Goal: Task Accomplishment & Management: Use online tool/utility

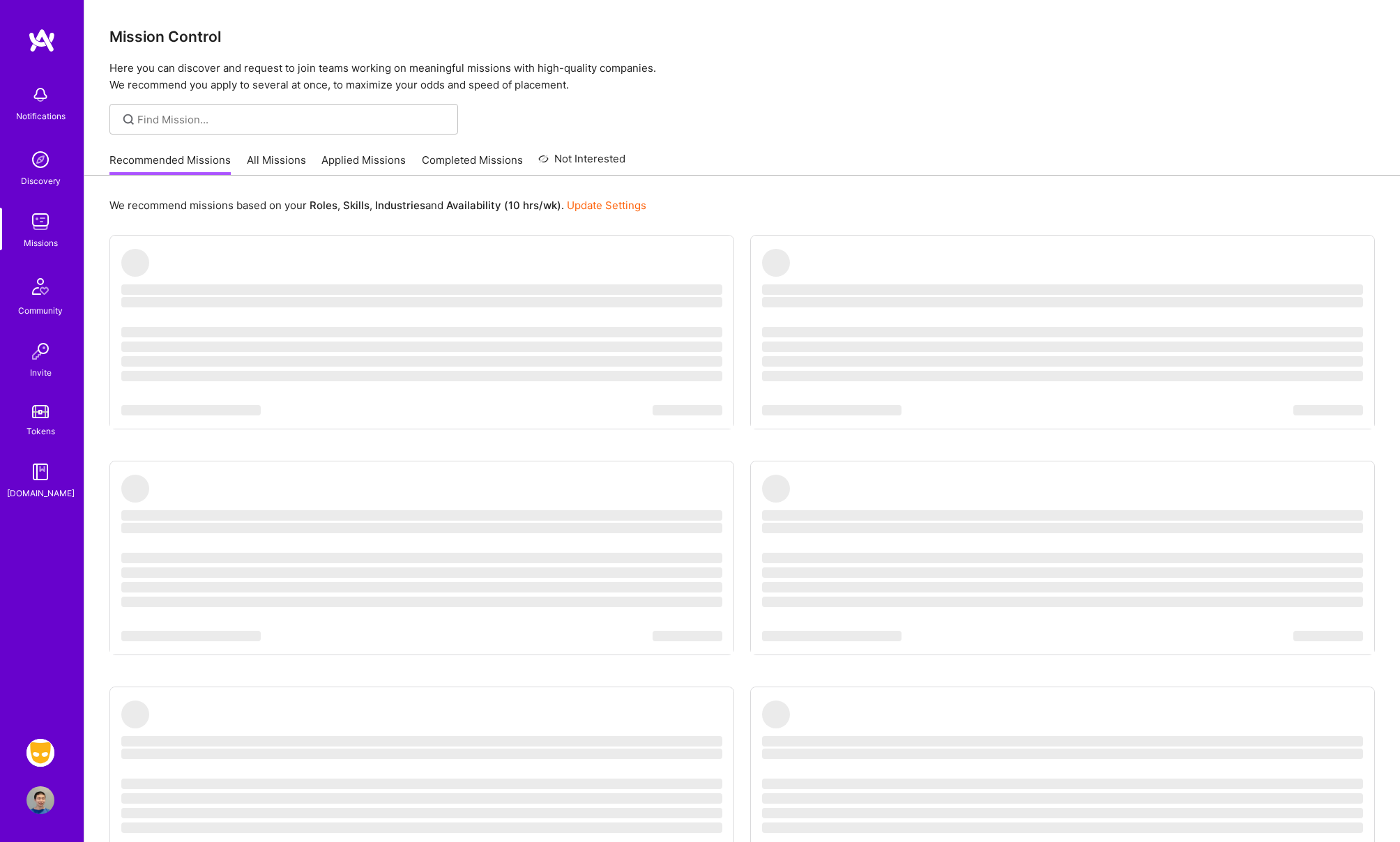
click at [694, 223] on div "We recommend missions based on your Roles , Skills , Industries and Availabilit…" at bounding box center [742, 571] width 1316 height 791
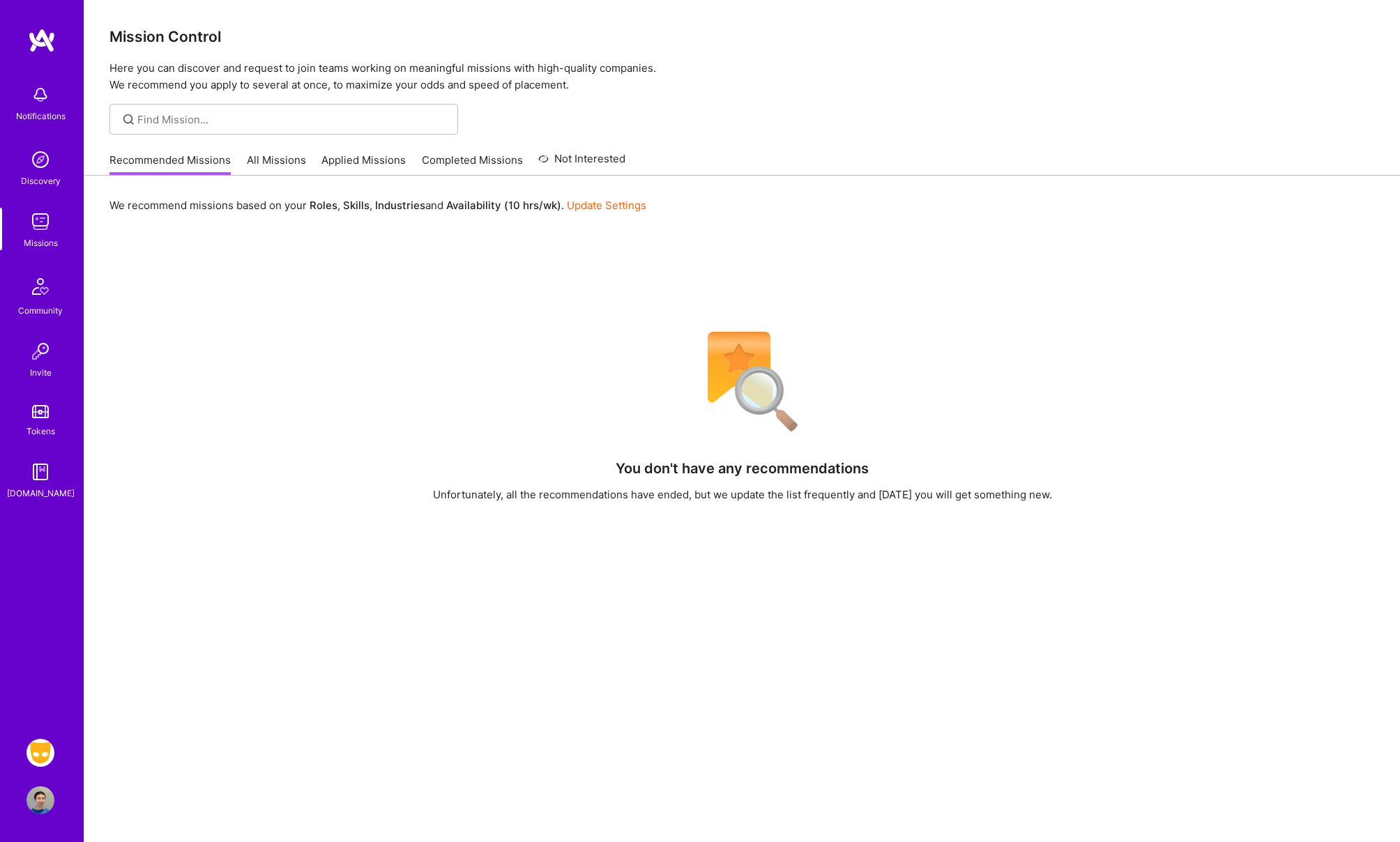
click at [40, 756] on img at bounding box center [40, 753] width 28 height 28
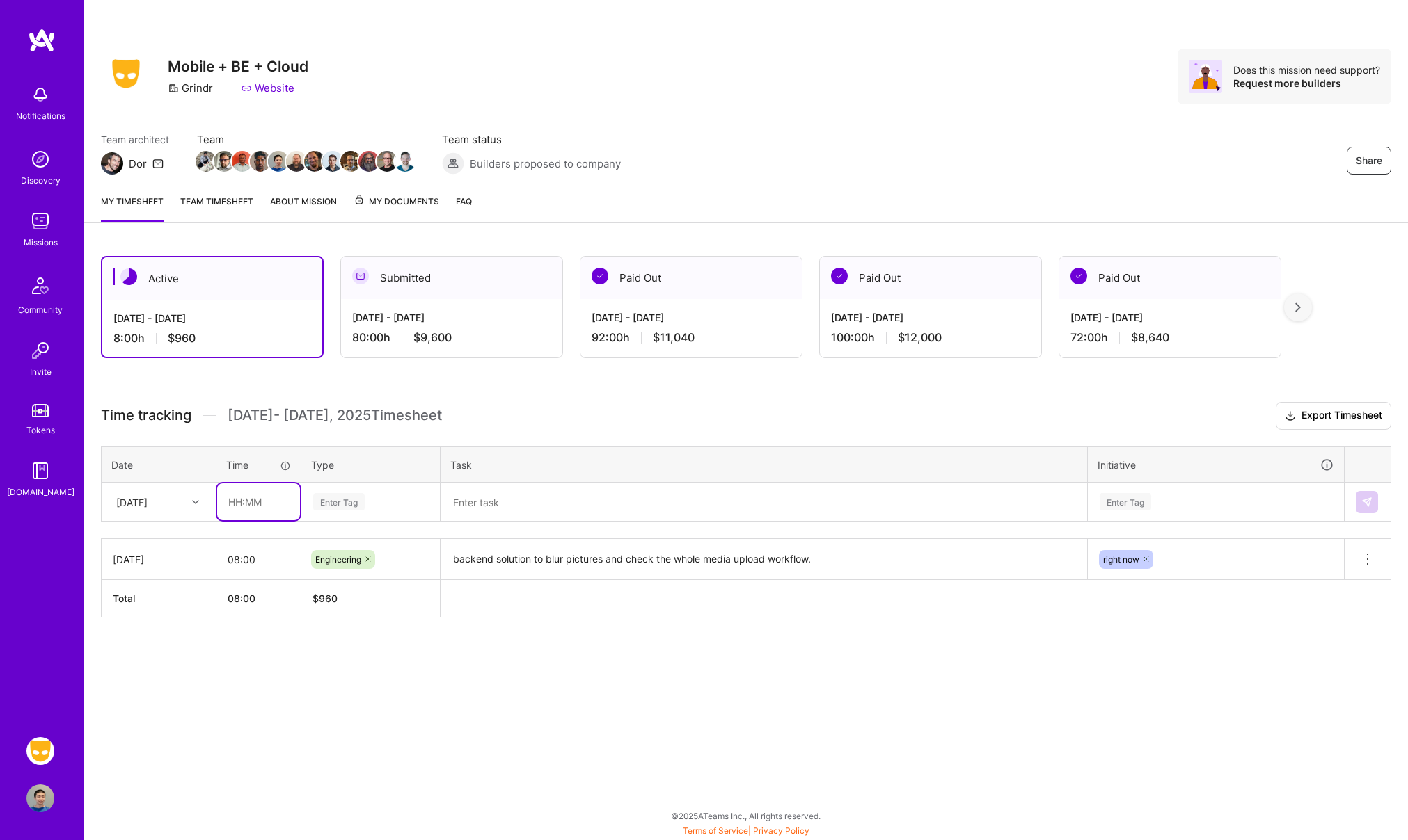
click at [232, 502] on input "text" at bounding box center [258, 502] width 82 height 37
type input "08:00"
type input "engi"
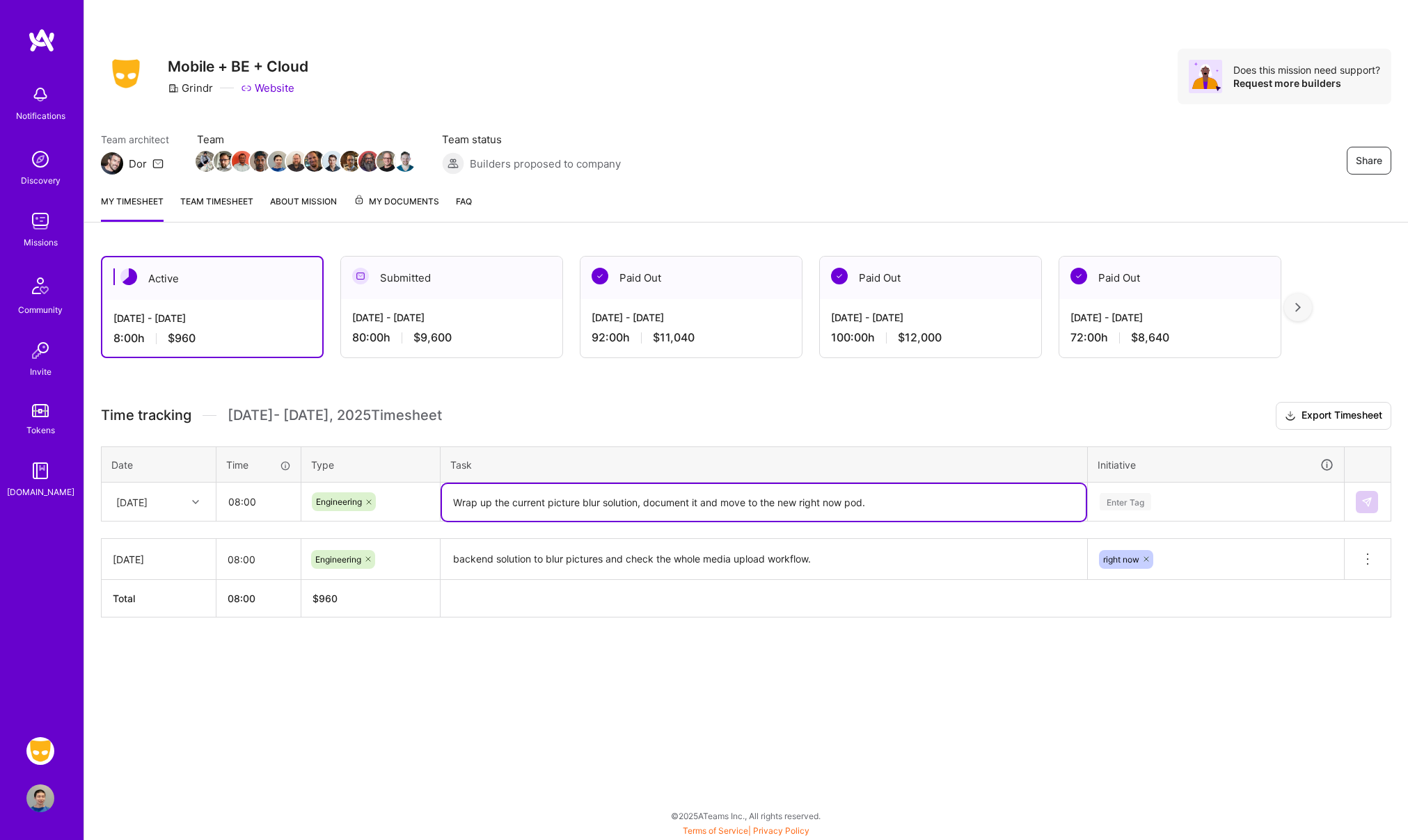
type textarea "Wrap up the current picture blur solution, document it and move to the new righ…"
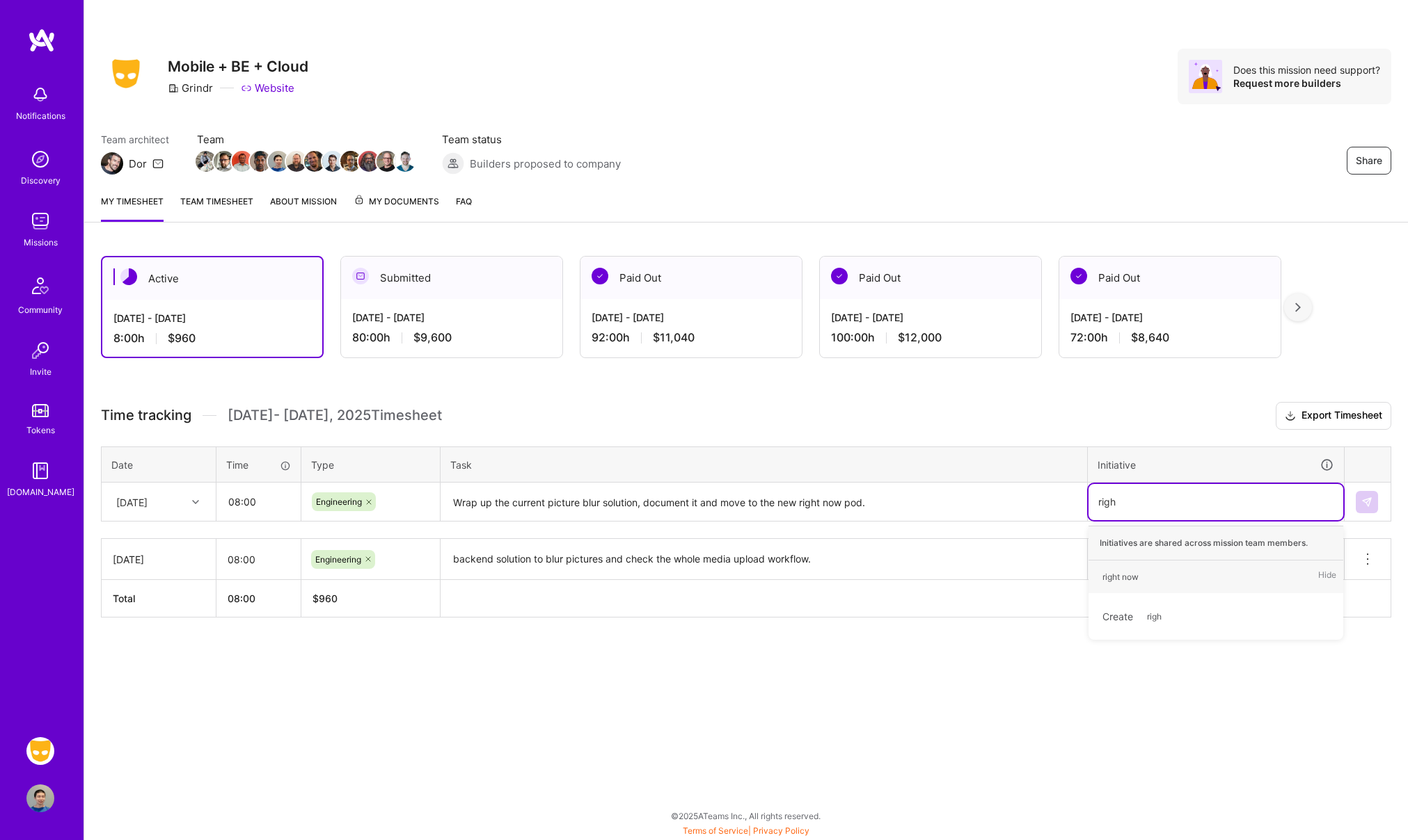
type input "right"
click at [1361, 498] on button at bounding box center [1367, 502] width 22 height 22
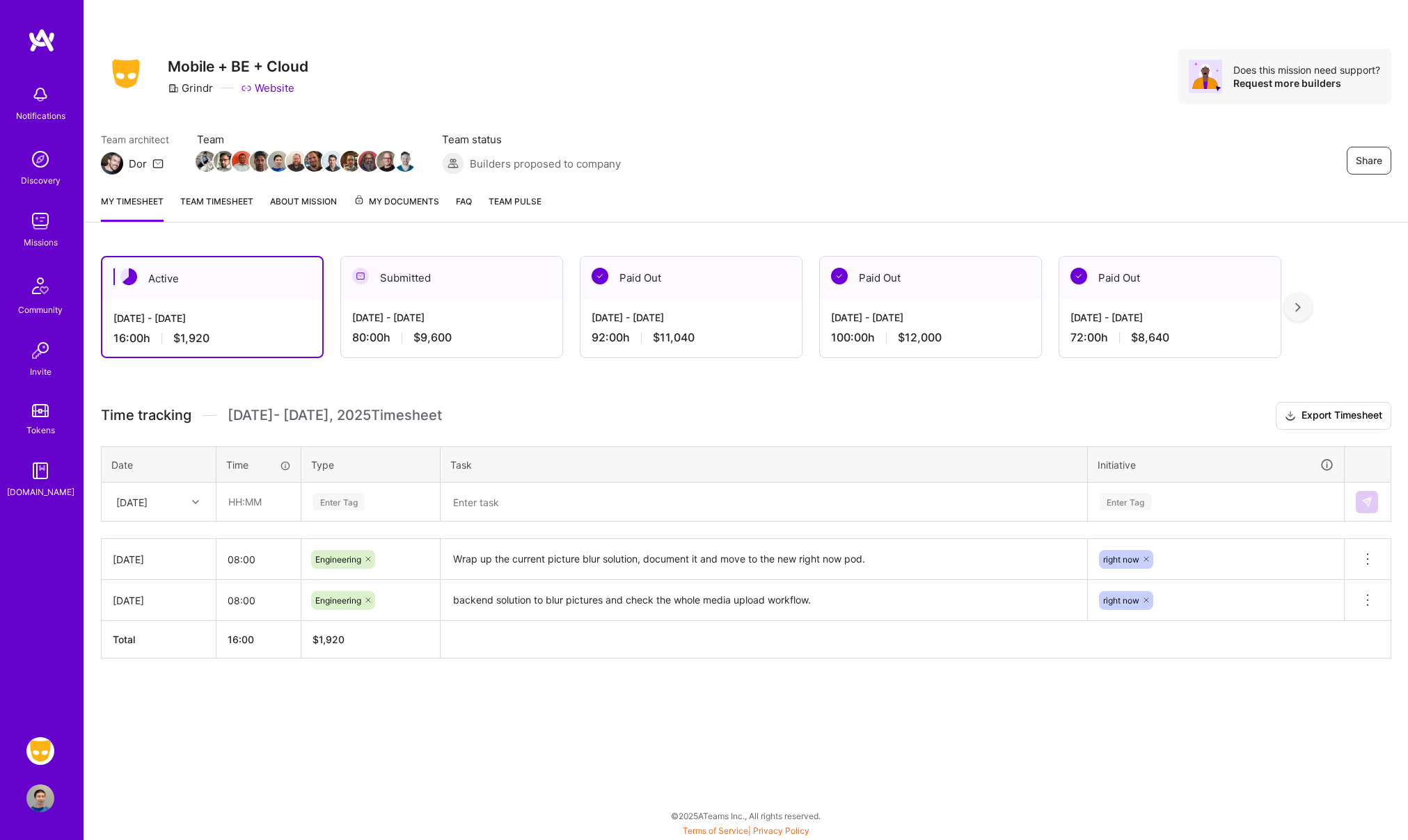
click at [220, 210] on link "Team timesheet" at bounding box center [216, 208] width 73 height 28
